Goal: Information Seeking & Learning: Learn about a topic

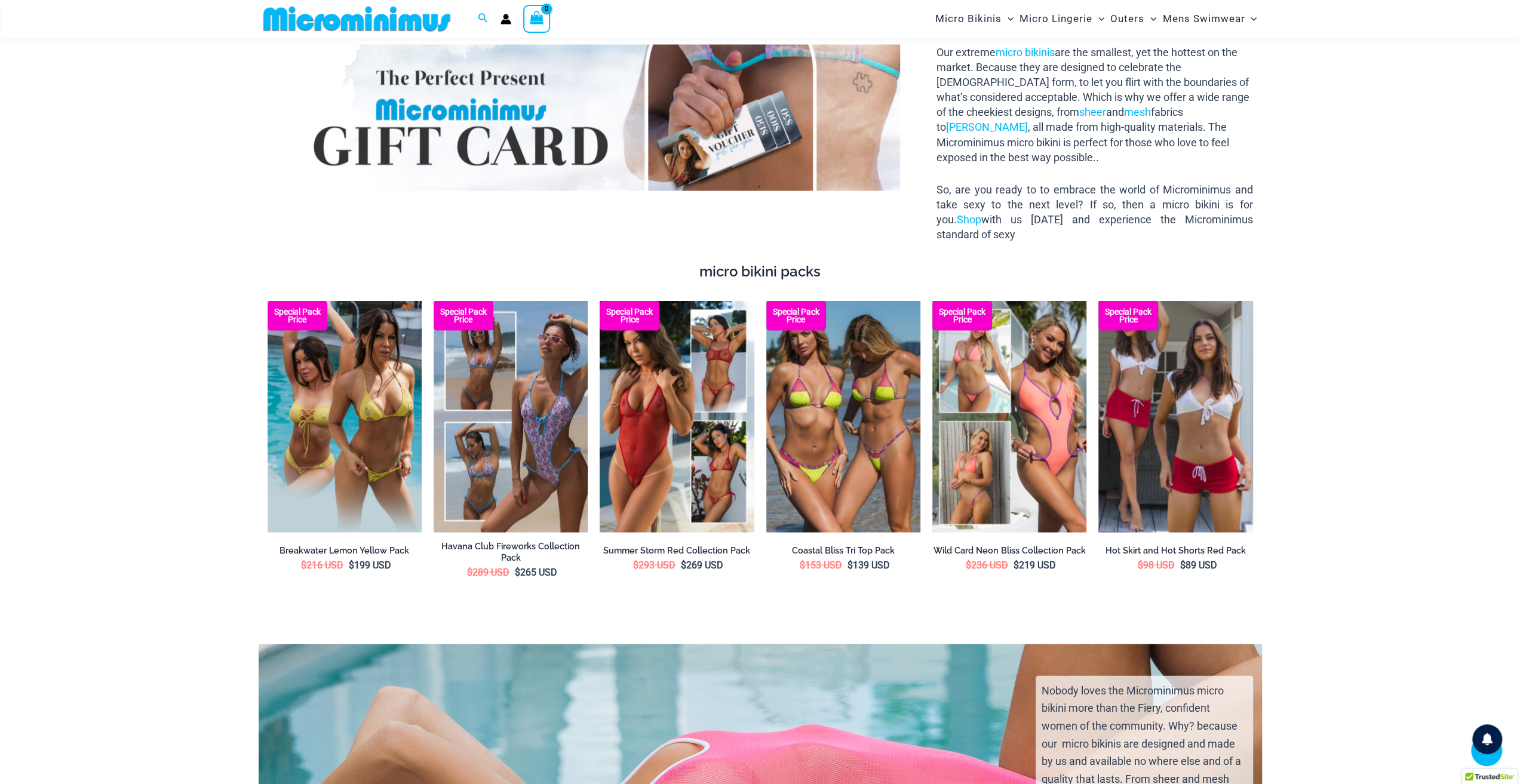
scroll to position [2318, 0]
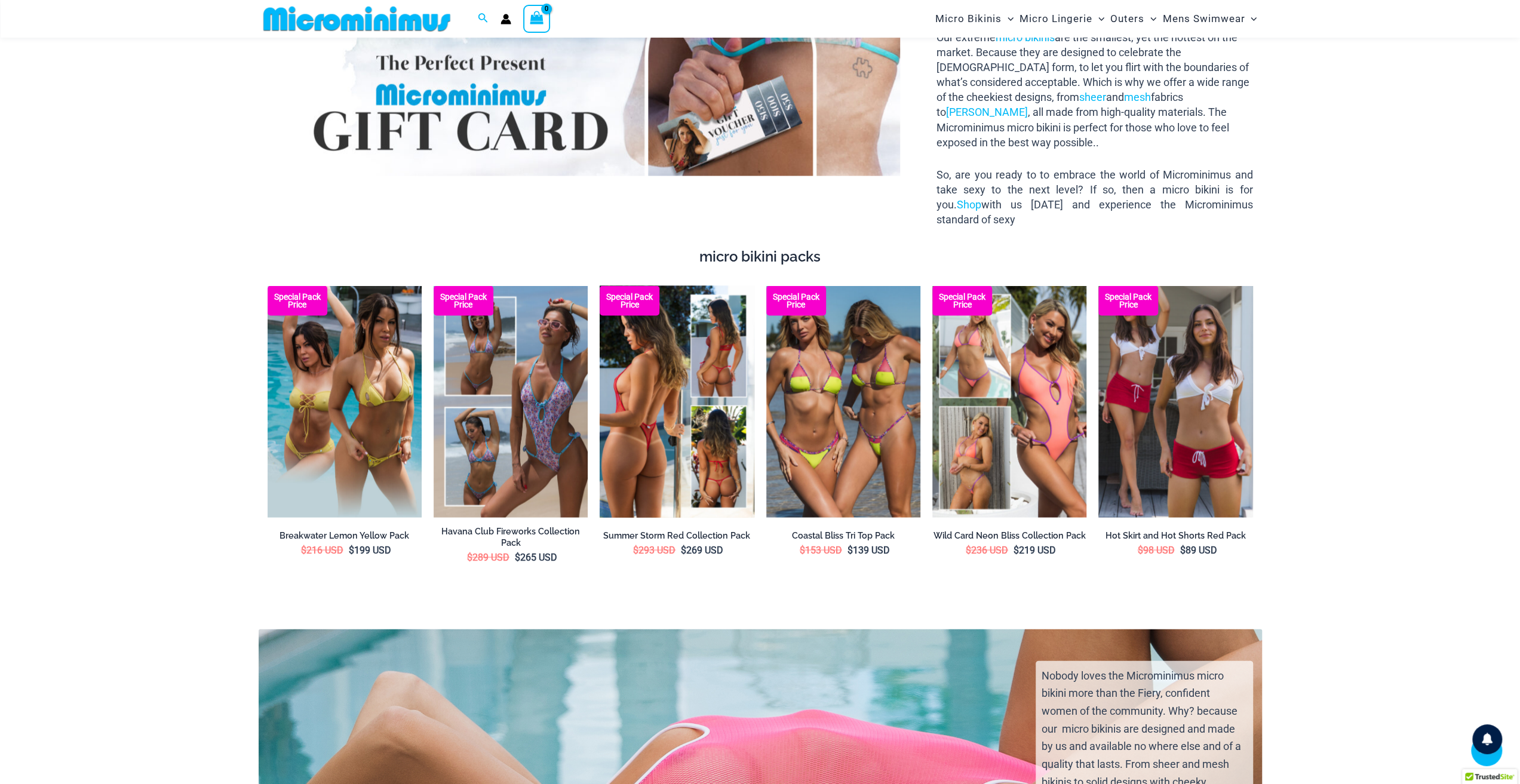
click at [679, 361] on img at bounding box center [677, 402] width 154 height 232
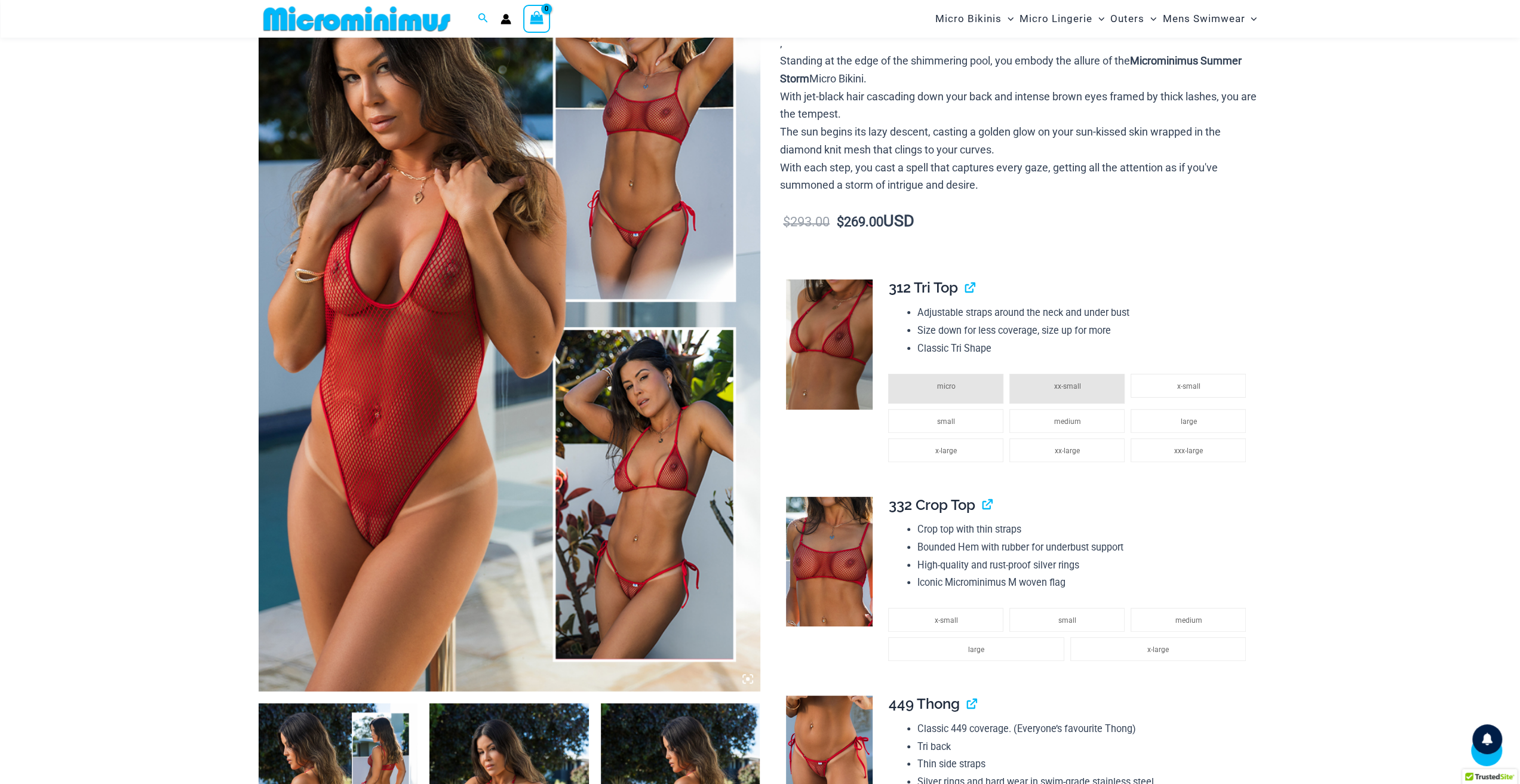
scroll to position [588, 0]
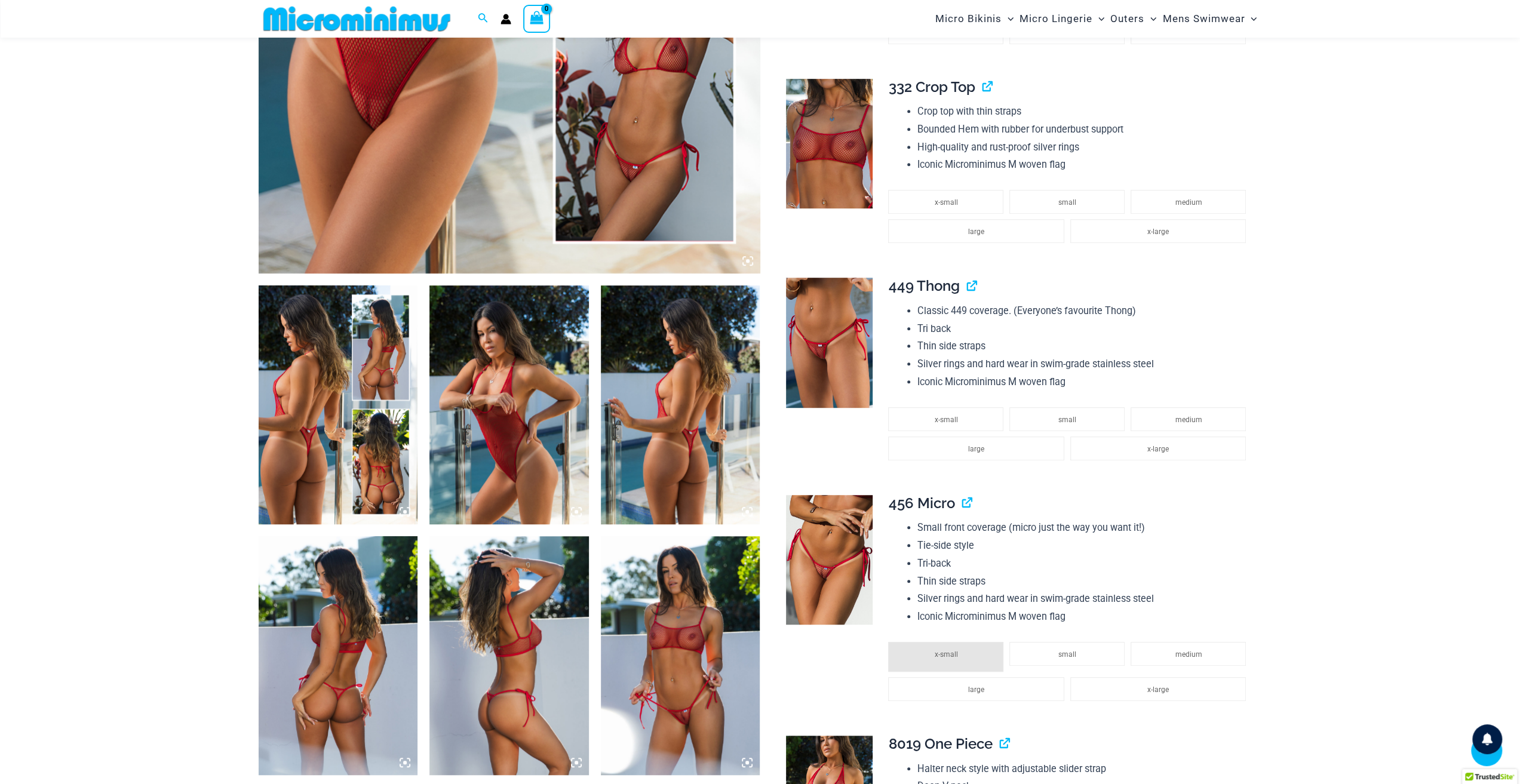
click at [508, 397] on img at bounding box center [509, 405] width 159 height 239
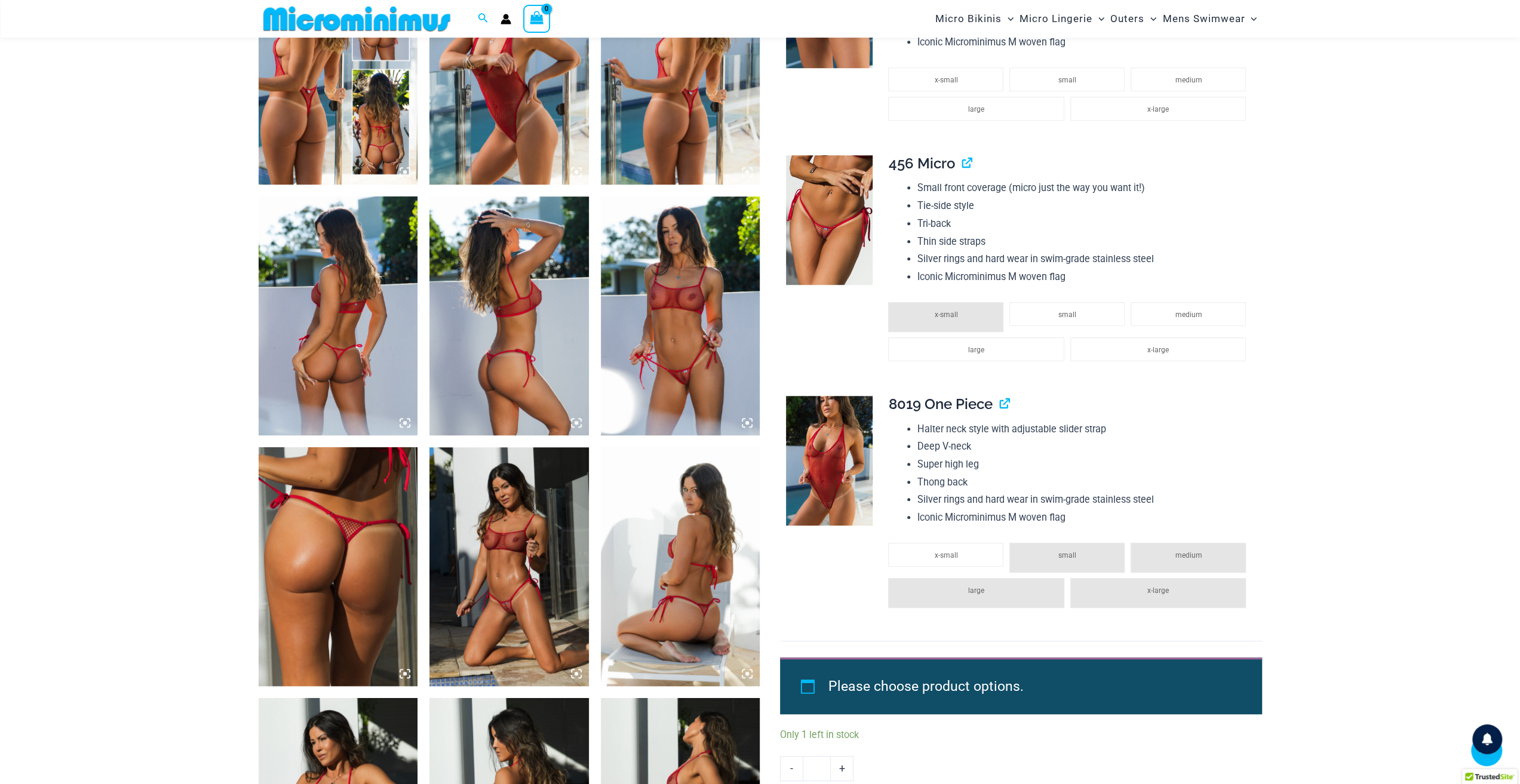
scroll to position [946, 0]
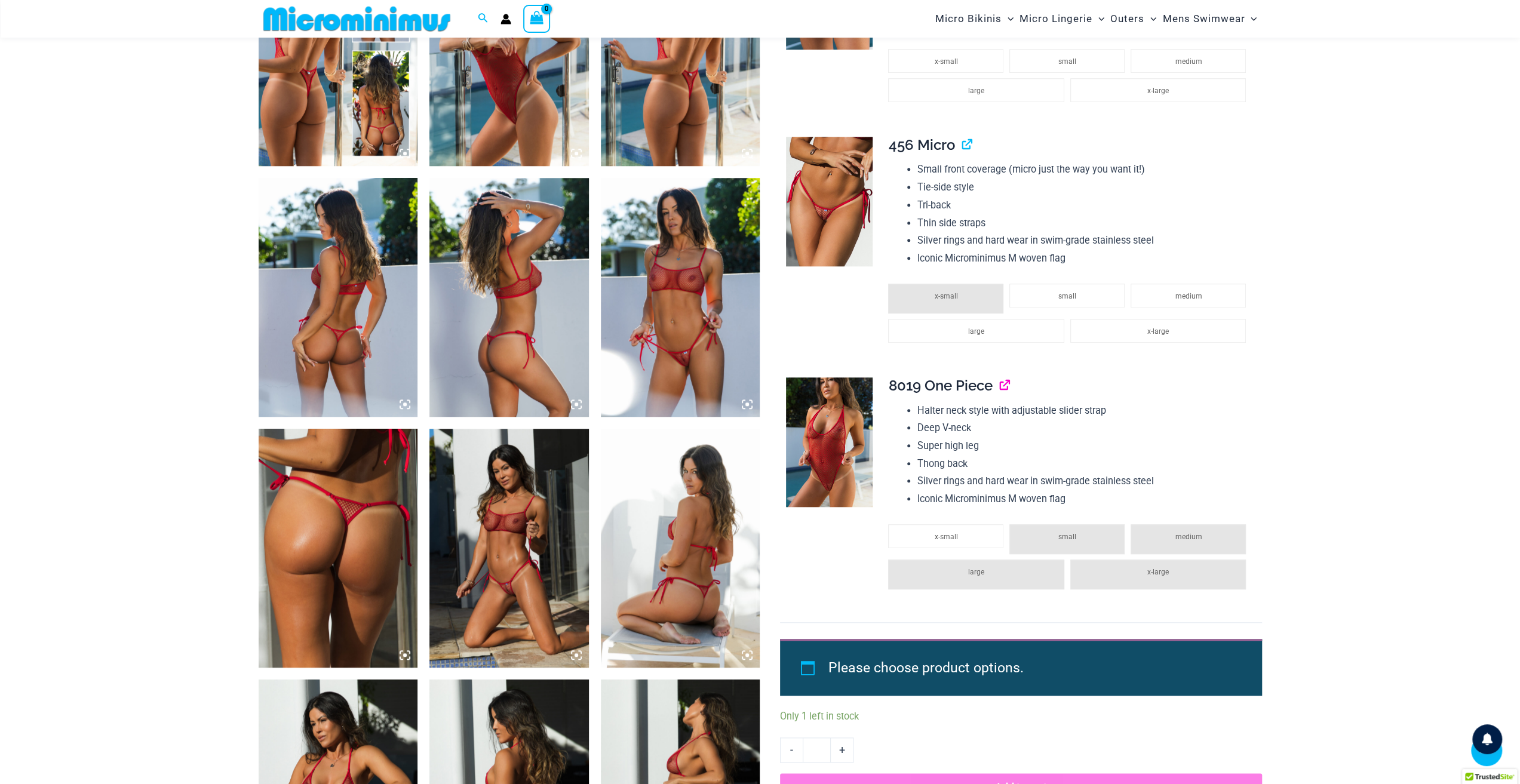
click at [1000, 387] on link "View product" at bounding box center [1000, 385] width 0 height 17
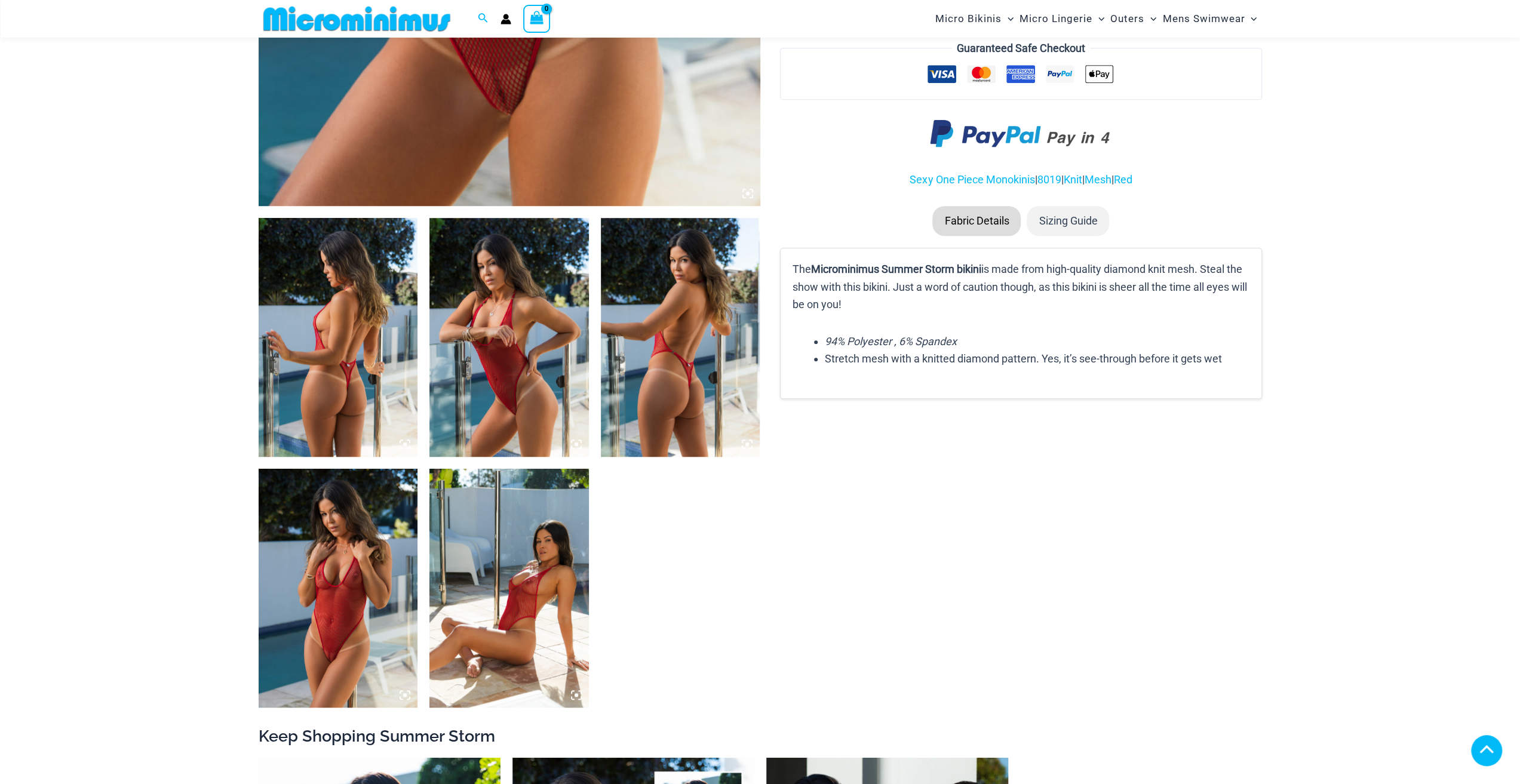
click at [692, 371] on img at bounding box center [680, 337] width 159 height 239
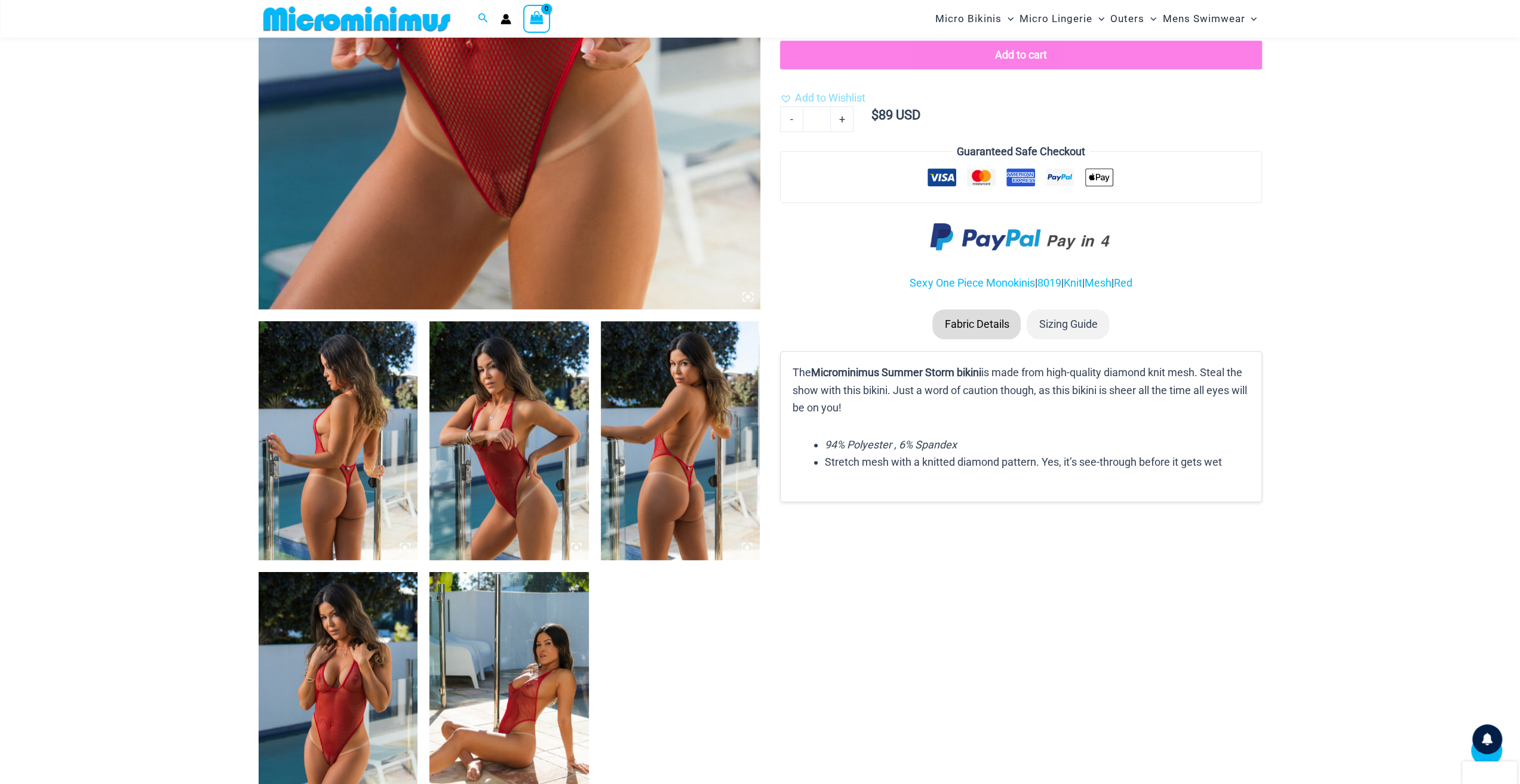
scroll to position [416, 0]
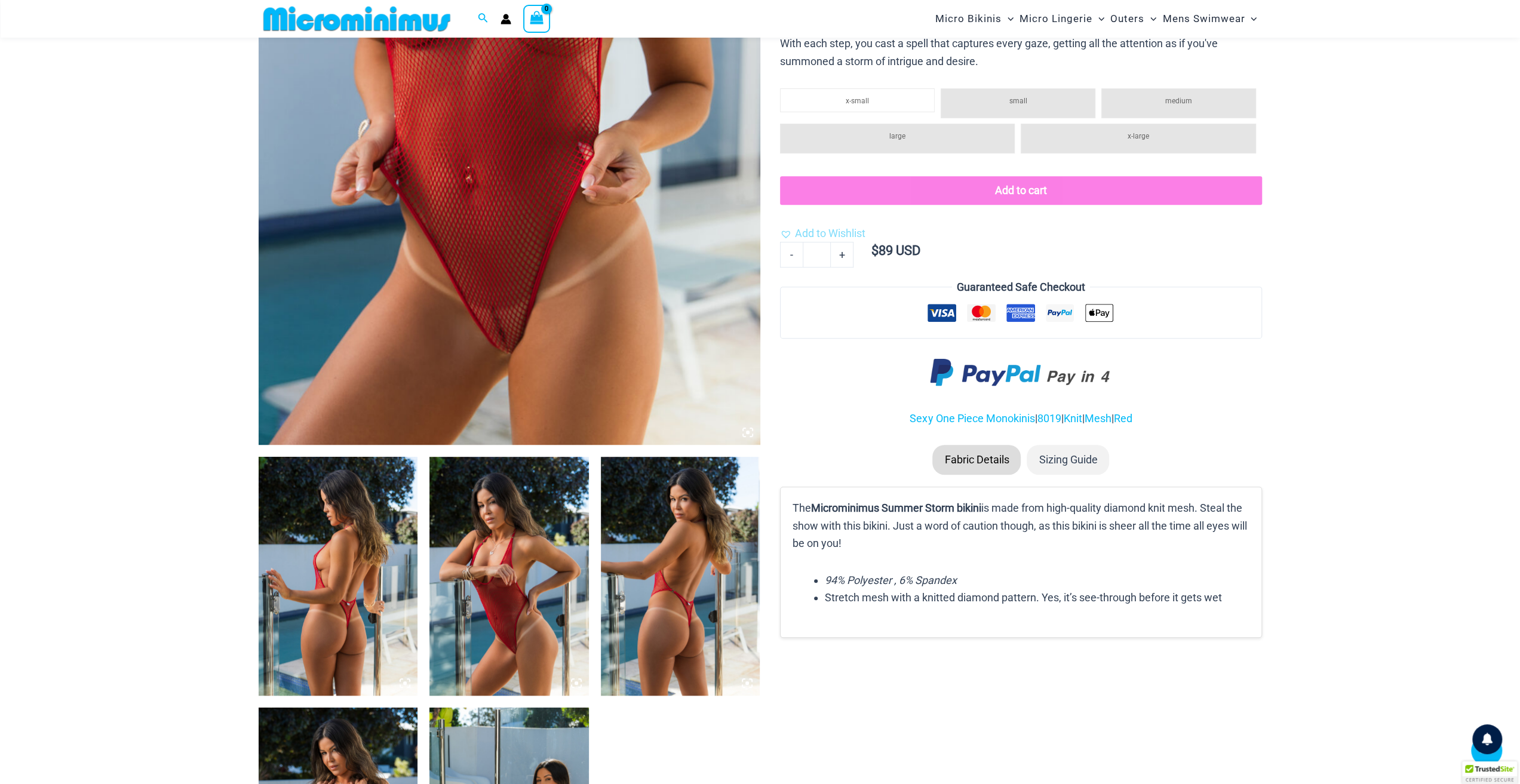
click at [752, 430] on icon at bounding box center [751, 429] width 2 height 2
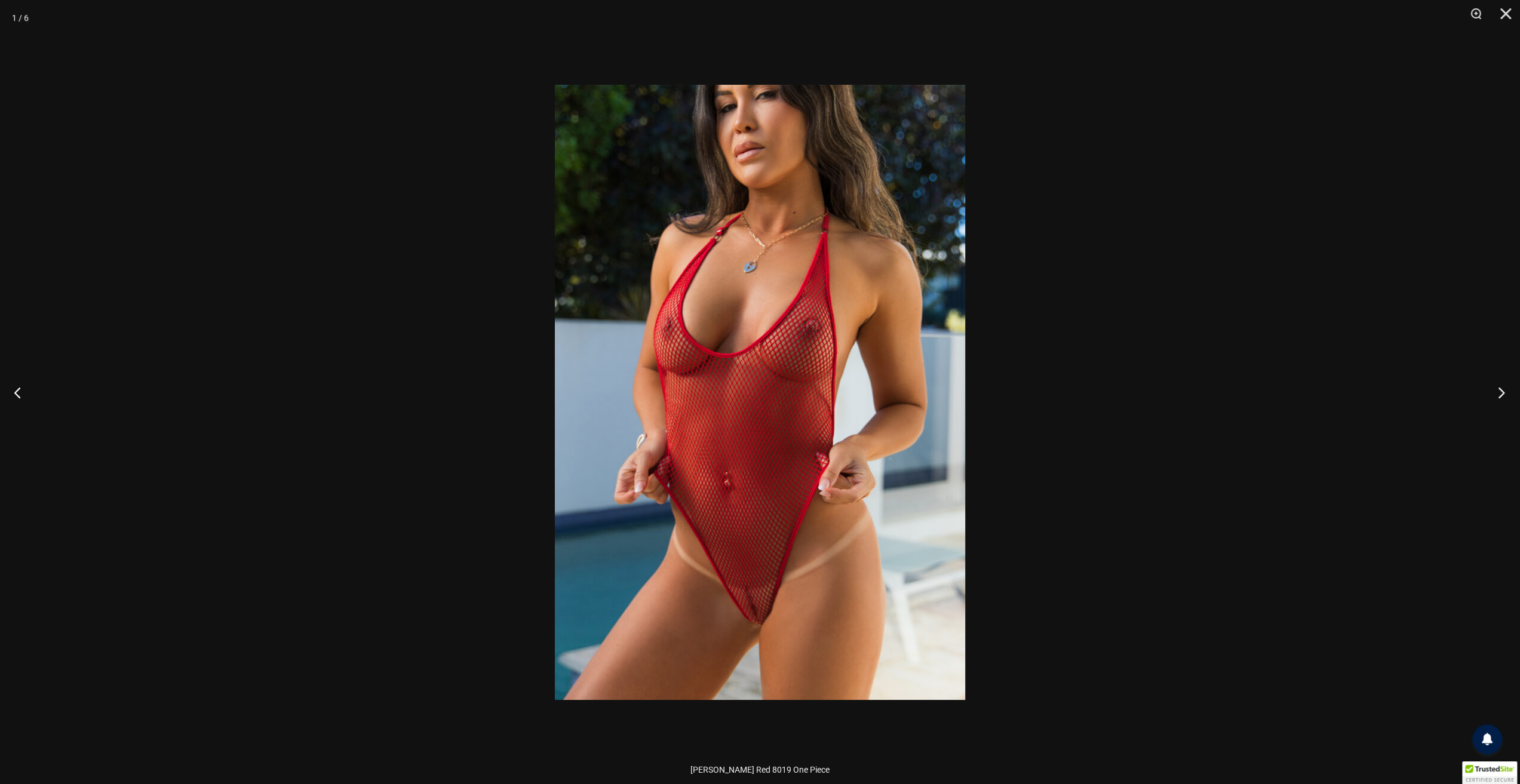
click at [1505, 396] on button "Next" at bounding box center [1498, 392] width 45 height 60
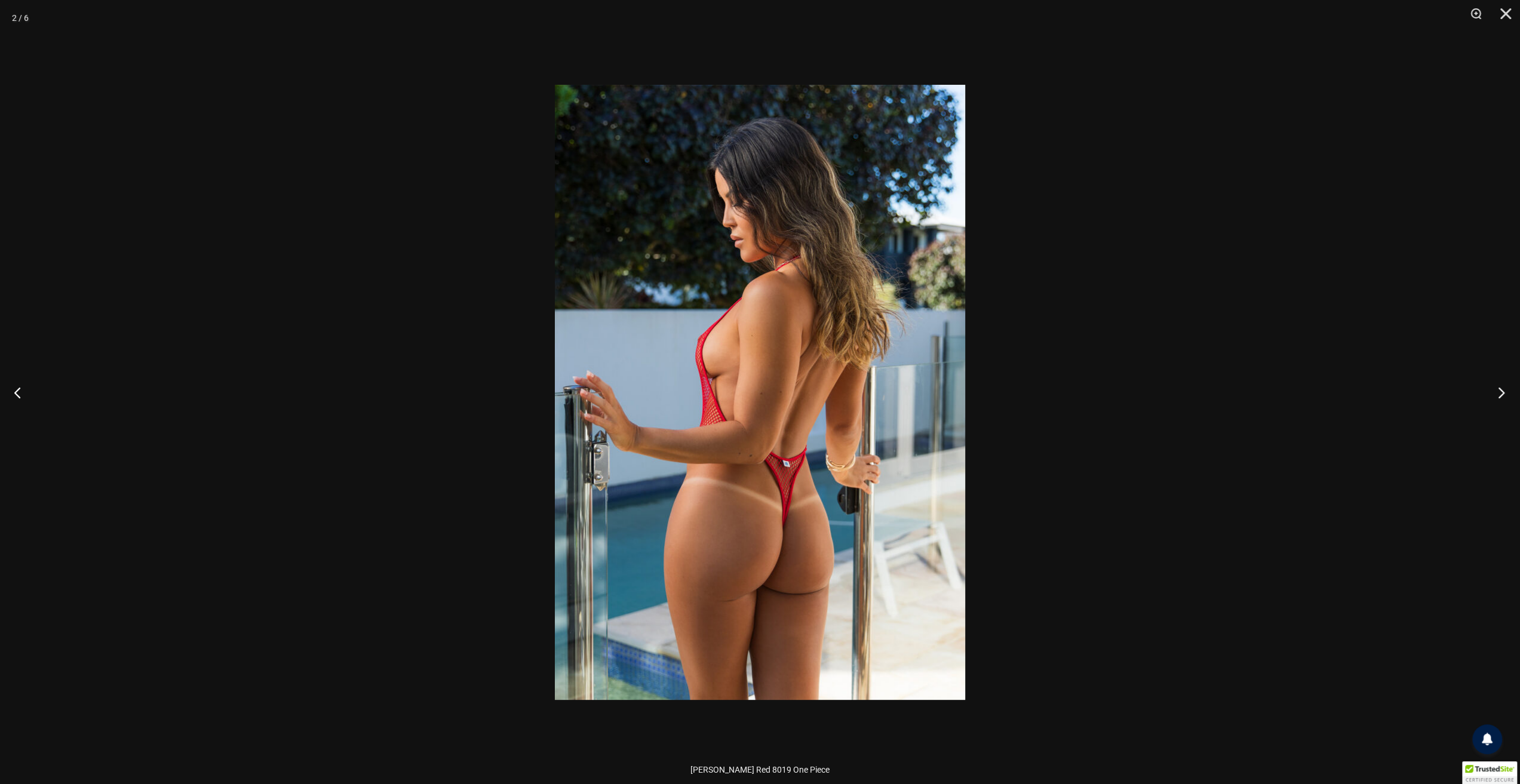
click at [1501, 395] on button "Next" at bounding box center [1498, 392] width 45 height 60
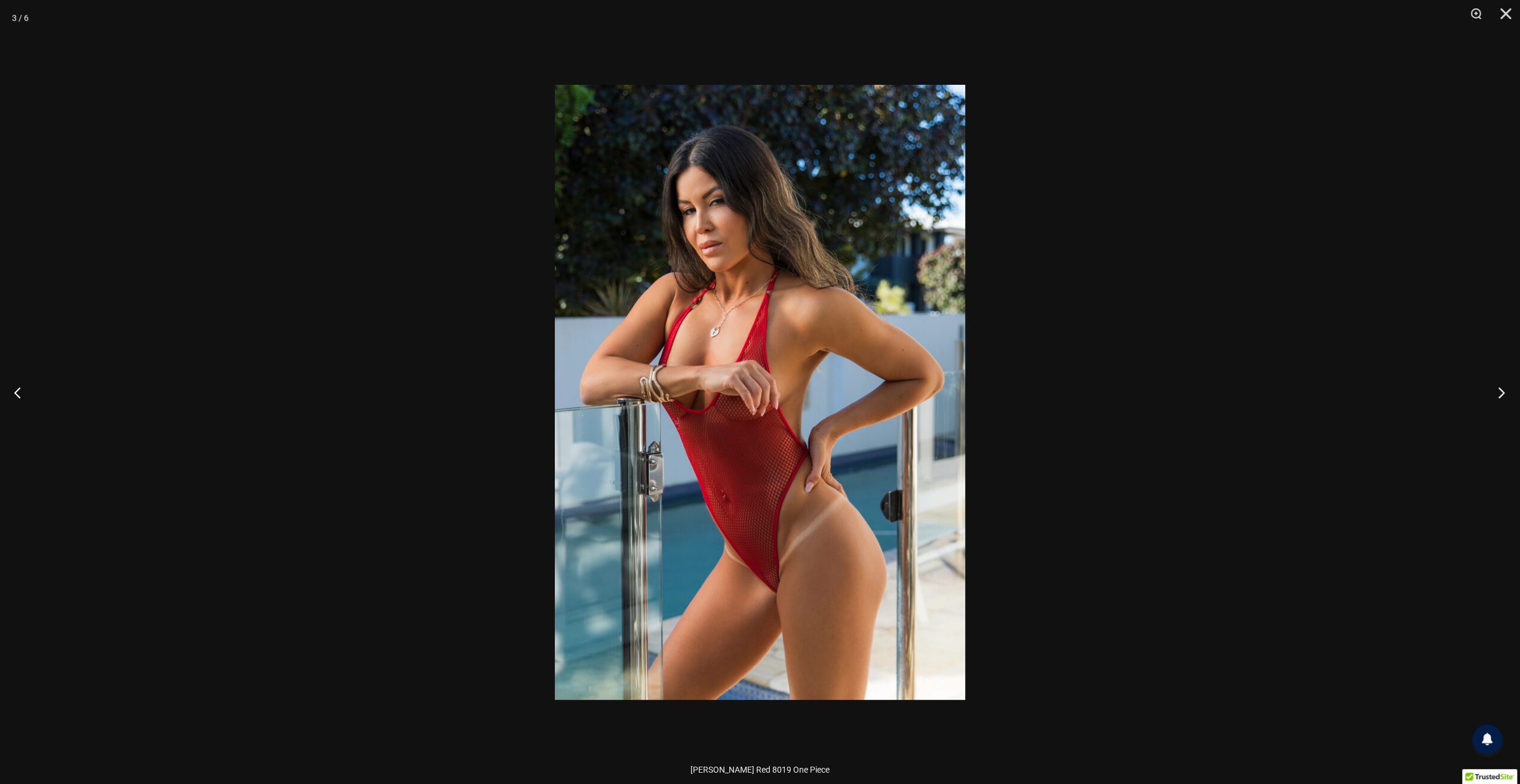
click at [1501, 395] on button "Next" at bounding box center [1498, 392] width 45 height 60
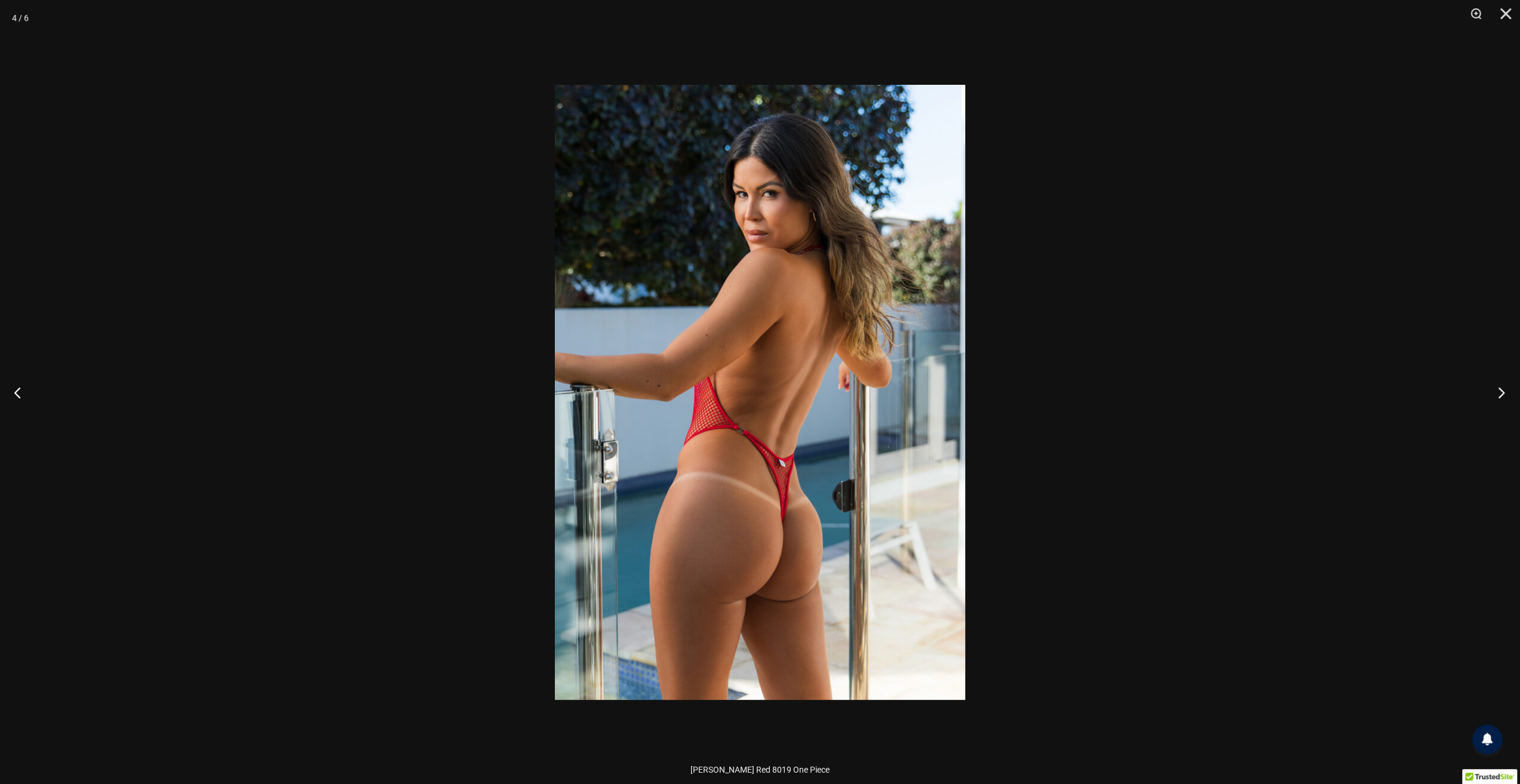
click at [1501, 395] on button "Next" at bounding box center [1498, 392] width 45 height 60
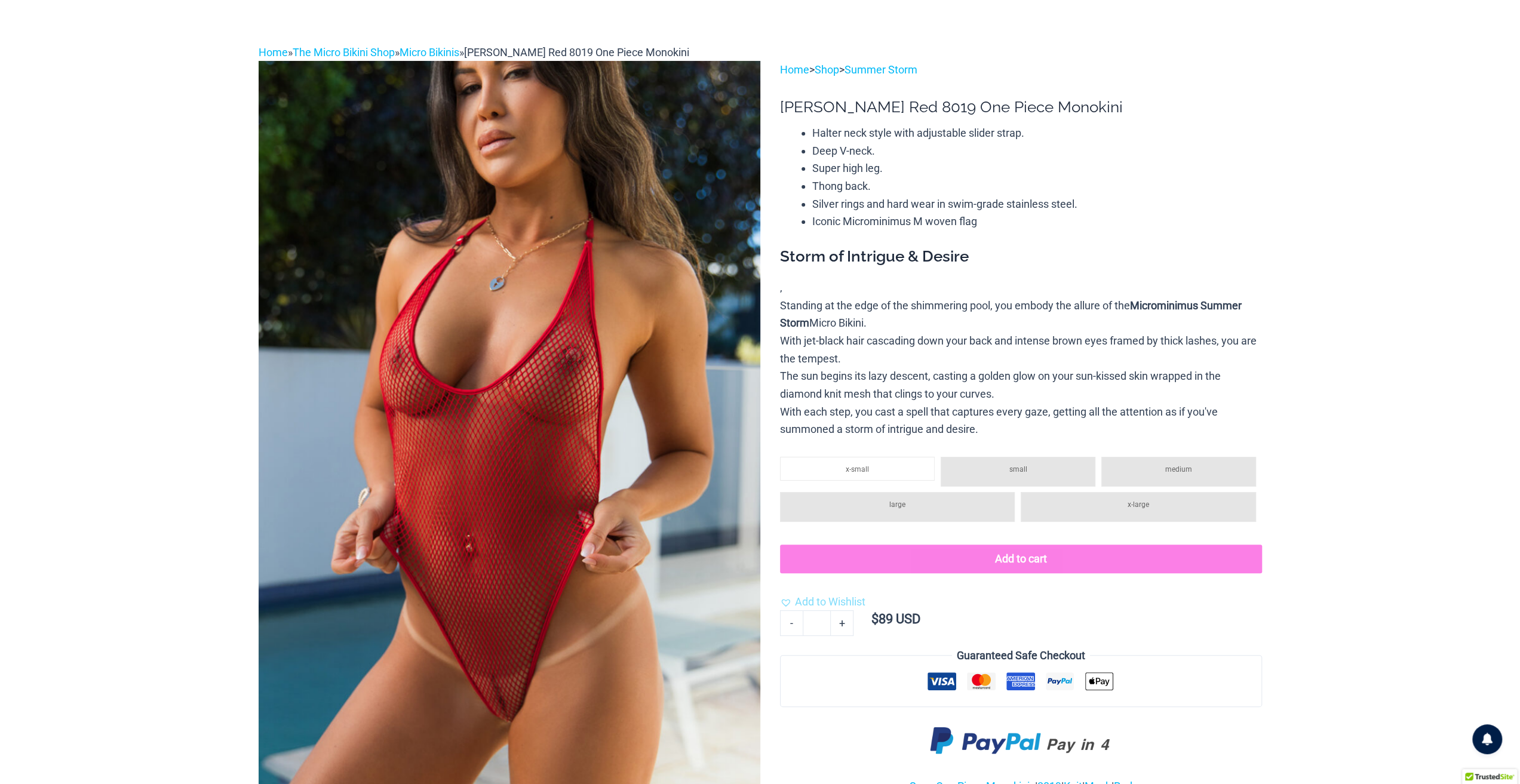
scroll to position [0, 0]
